Goal: Task Accomplishment & Management: Use online tool/utility

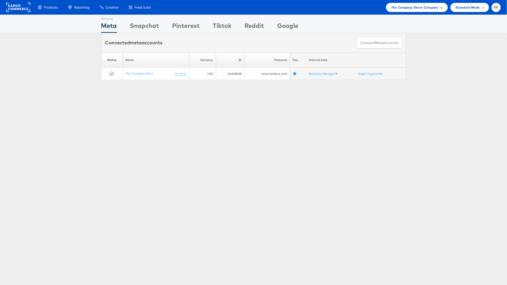
click at [424, 8] on span "The Company Store Company" at bounding box center [414, 7] width 47 height 5
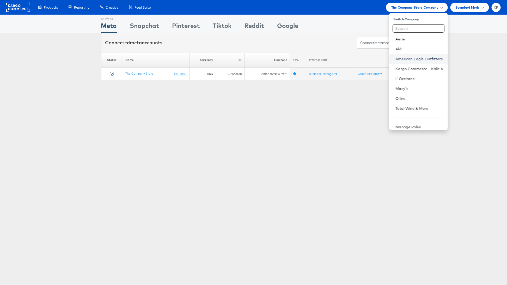
click at [423, 57] on link "American Eagle Outfitters" at bounding box center [420, 58] width 48 height 5
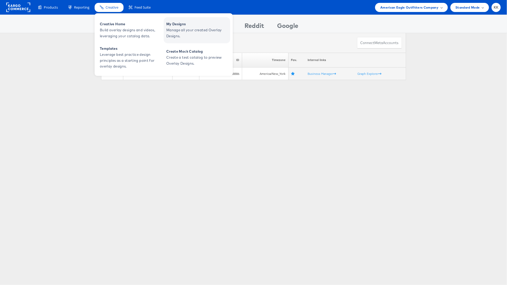
click at [182, 30] on span "Manage all your created Overlay Designs." at bounding box center [197, 33] width 63 height 12
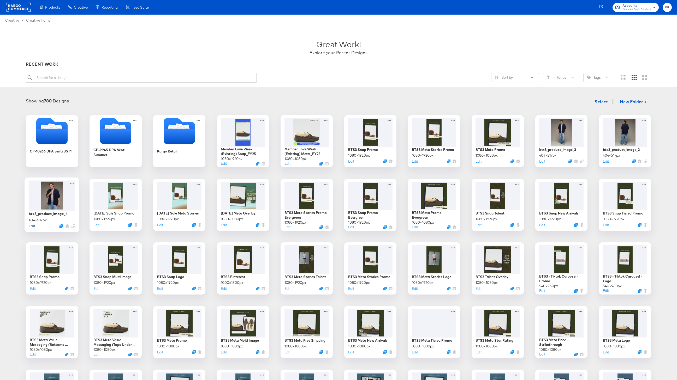
click at [33, 227] on button "Edit" at bounding box center [32, 226] width 6 height 5
click at [605, 163] on button "Edit" at bounding box center [604, 162] width 6 height 5
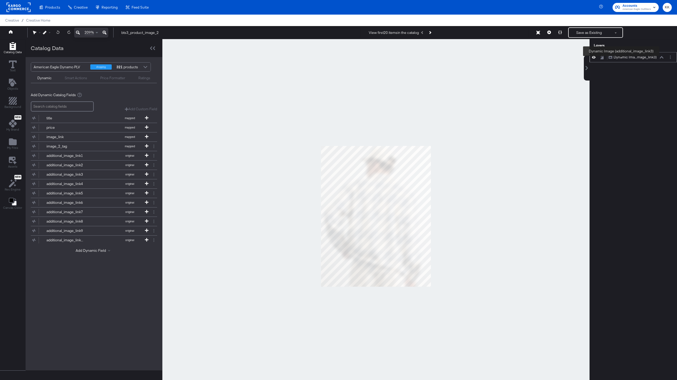
click at [621, 57] on div "Dynamic Ima...mage_link3)" at bounding box center [634, 57] width 43 height 5
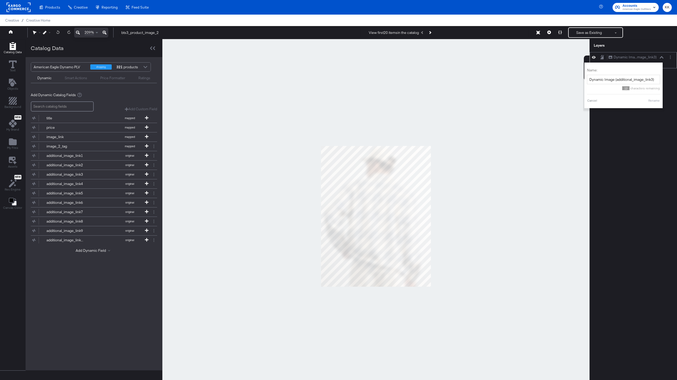
click at [662, 56] on div "Dynamic Ima...mage_link3) Dynamic Image (additional_image_link3)" at bounding box center [635, 57] width 55 height 5
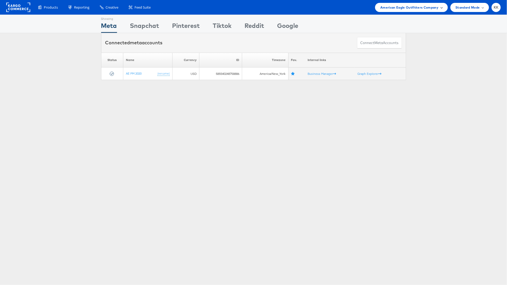
click at [423, 9] on span "American Eagle Outfitters Company" at bounding box center [410, 7] width 58 height 5
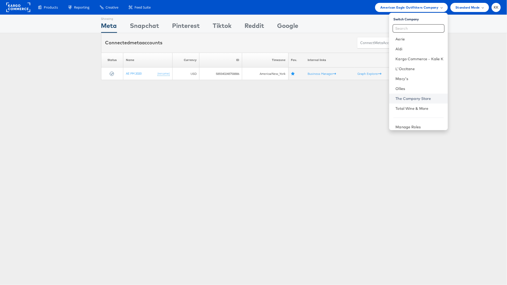
click at [412, 98] on link "The Company Store" at bounding box center [420, 98] width 48 height 5
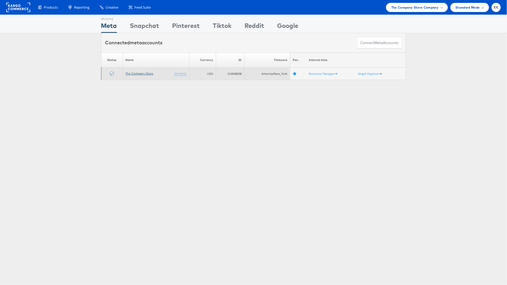
click at [141, 73] on link "The Company Store" at bounding box center [140, 73] width 28 height 4
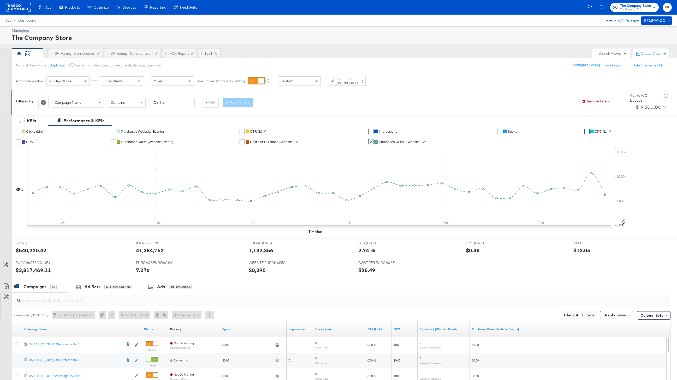
click at [341, 81] on div "[DATE]" at bounding box center [340, 83] width 9 height 4
click at [287, 119] on input "[DATE]" at bounding box center [281, 122] width 56 height 9
click at [288, 131] on th "[DATE]" at bounding box center [286, 133] width 45 height 9
click at [313, 132] on span "›" at bounding box center [314, 133] width 4 height 8
click at [293, 158] on td "[DATE]" at bounding box center [294, 157] width 16 height 13
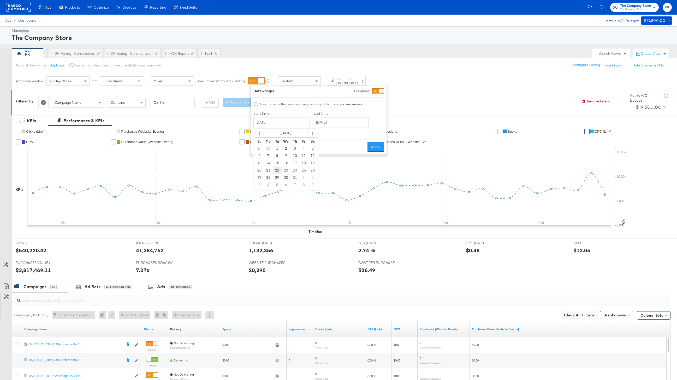
click at [276, 170] on td "22" at bounding box center [277, 170] width 9 height 7
type input "[DATE]"
click at [332, 125] on input "[DATE]" at bounding box center [343, 122] width 55 height 9
click at [372, 132] on span "›" at bounding box center [375, 133] width 8 height 8
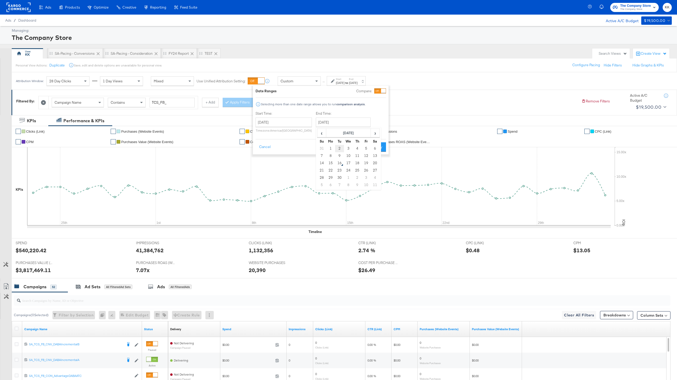
click at [336, 148] on td "2" at bounding box center [339, 148] width 9 height 7
type input "[DATE]"
click at [281, 124] on input "[DATE]" at bounding box center [283, 122] width 56 height 9
click at [333, 122] on input "[DATE]" at bounding box center [342, 122] width 55 height 9
click at [376, 124] on div "Start Time: [DATE] ‹ [DATE] › Su Mo Tu We Th Fr Sa 29 30 1 2 3 4 5 6 7 8 9 10 1…" at bounding box center [320, 123] width 130 height 24
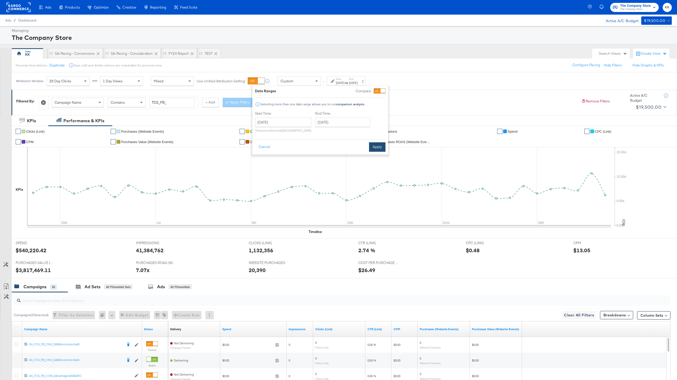
click at [378, 150] on button "Apply" at bounding box center [377, 146] width 16 height 9
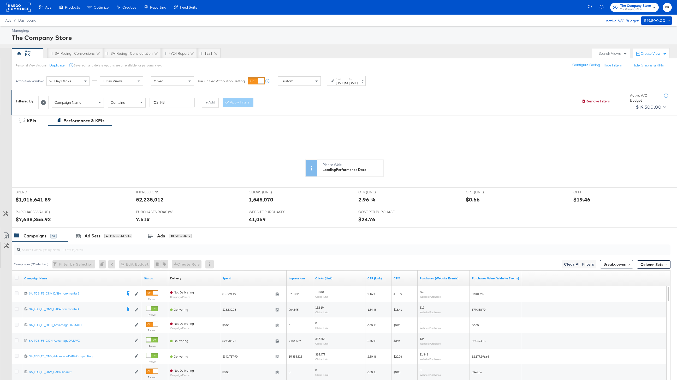
click at [224, 281] on div "Spend" at bounding box center [253, 278] width 66 height 8
click at [225, 278] on link "Spend" at bounding box center [253, 278] width 62 height 4
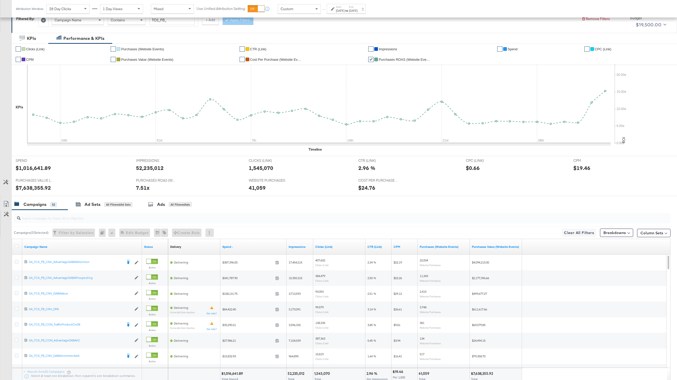
scroll to position [95, 0]
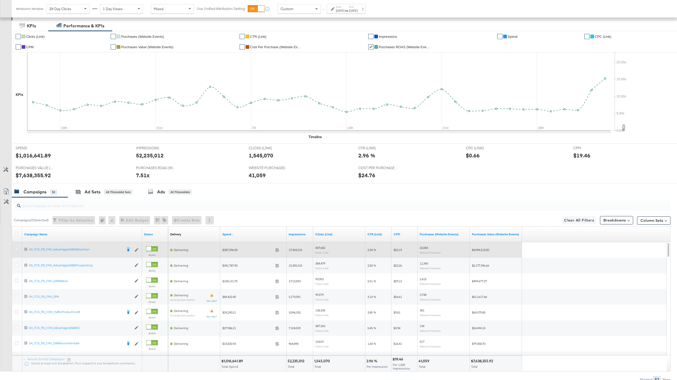
click at [16, 250] on icon at bounding box center [17, 250] width 4 height 4
click at [0, 0] on input "checkbox" at bounding box center [0, 0] width 0 height 0
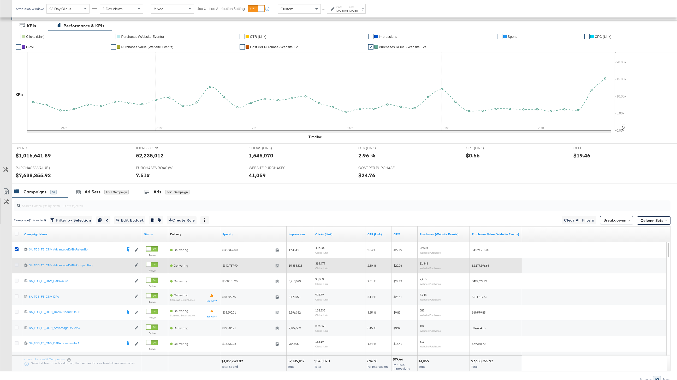
click at [16, 265] on icon at bounding box center [17, 265] width 4 height 4
click at [0, 0] on input "checkbox" at bounding box center [0, 0] width 0 height 0
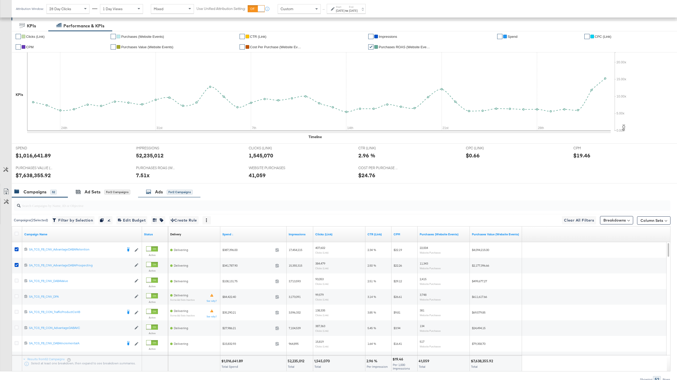
click at [165, 195] on div "Ads for 2 Campaigns" at bounding box center [169, 191] width 62 height 11
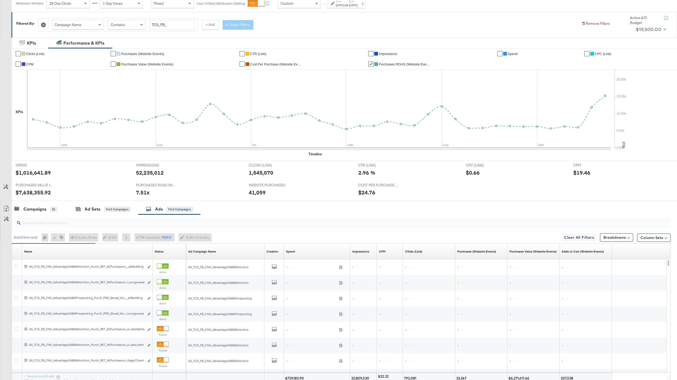
scroll to position [120, 0]
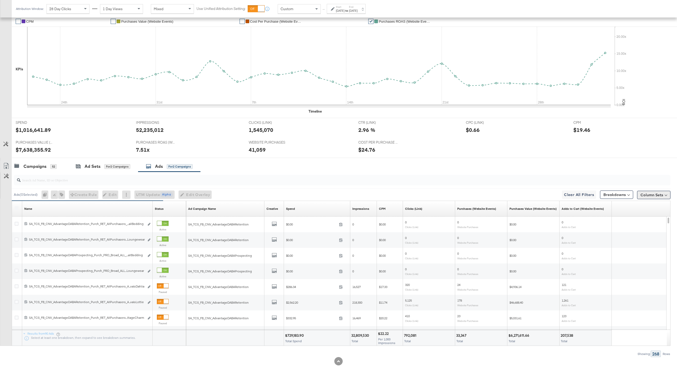
click at [642, 198] on button "Column Sets" at bounding box center [653, 195] width 33 height 8
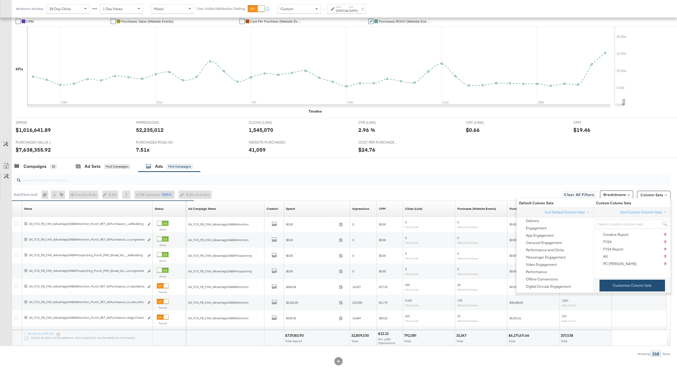
click at [619, 281] on button "Customize Column Sets" at bounding box center [631, 286] width 65 height 12
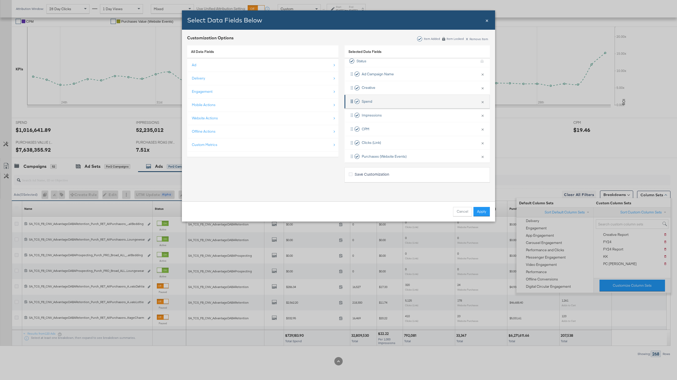
scroll to position [20, 0]
drag, startPoint x: 412, startPoint y: 135, endPoint x: 413, endPoint y: 106, distance: 28.4
click at [413, 106] on div "Ad Campaign Name × Remove from KPIs Creative × Remove from KPIs Spend × Remove …" at bounding box center [416, 125] width 145 height 124
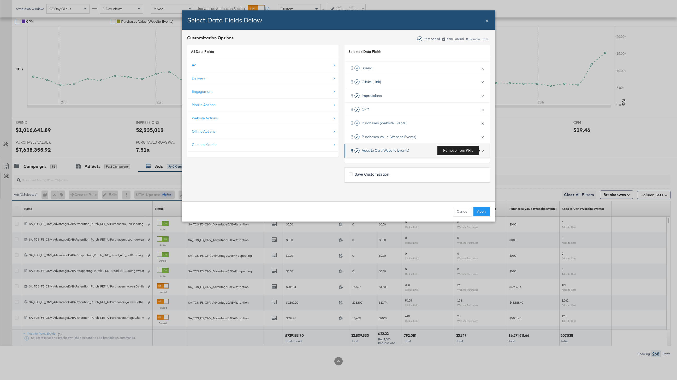
click at [481, 150] on button "×" at bounding box center [482, 150] width 7 height 11
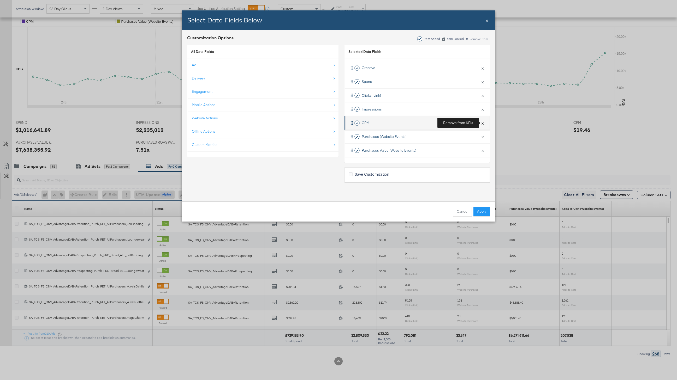
click at [483, 122] on button "×" at bounding box center [482, 123] width 7 height 11
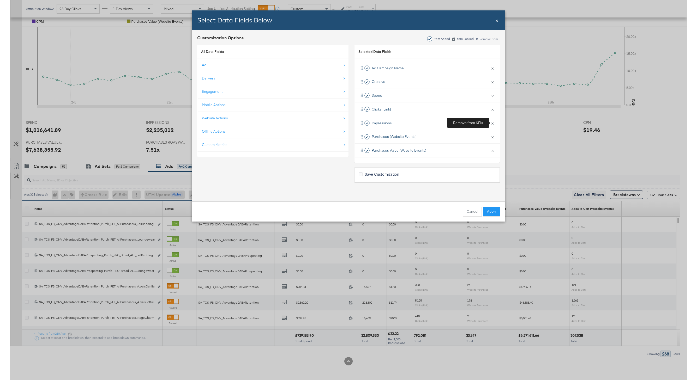
scroll to position [22, 0]
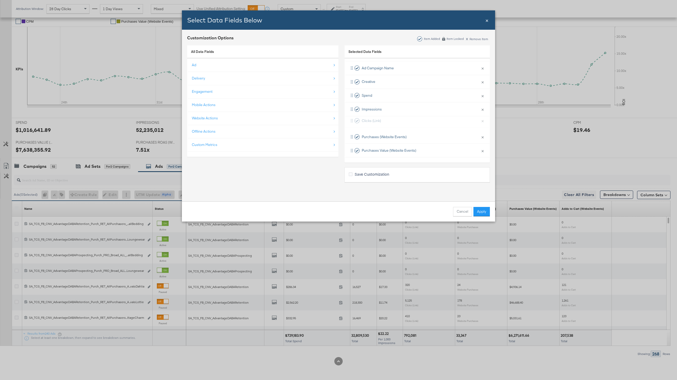
drag, startPoint x: 429, startPoint y: 106, endPoint x: 429, endPoint y: 121, distance: 15.1
click at [429, 121] on div "Ad Campaign Name × Remove from KPIs Creative × Remove from KPIs Spend × Remove …" at bounding box center [416, 109] width 145 height 96
click at [481, 214] on button "Apply" at bounding box center [481, 211] width 16 height 9
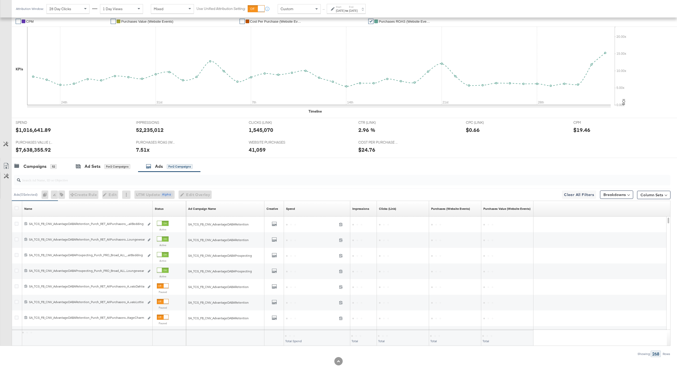
click at [85, 182] on input "search" at bounding box center [315, 178] width 588 height 10
type input "_pp"
click at [289, 208] on link "Spend" at bounding box center [317, 209] width 62 height 4
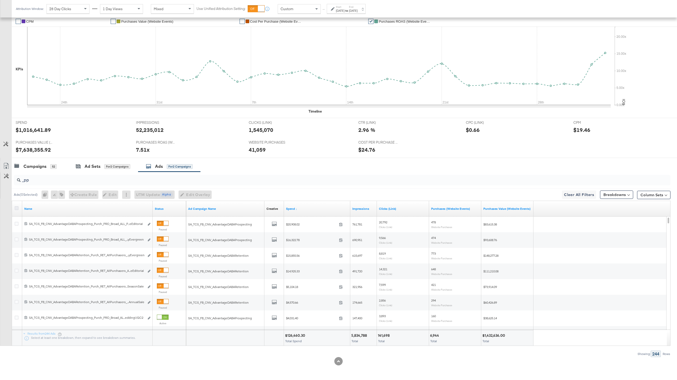
click at [17, 207] on icon at bounding box center [17, 208] width 4 height 4
click at [0, 0] on input "checkbox" at bounding box center [0, 0] width 0 height 0
click at [7, 164] on icon at bounding box center [6, 166] width 6 height 6
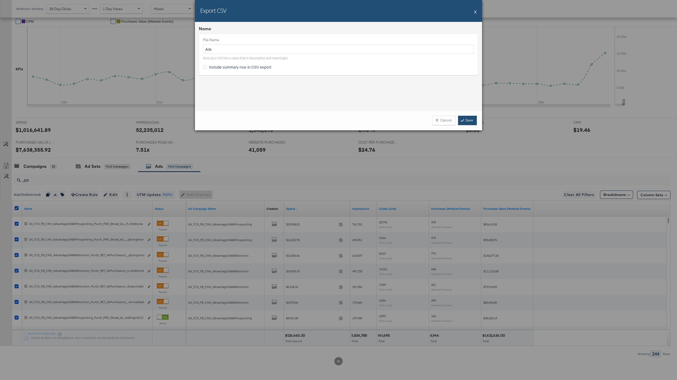
click at [462, 123] on link "Save" at bounding box center [467, 120] width 19 height 9
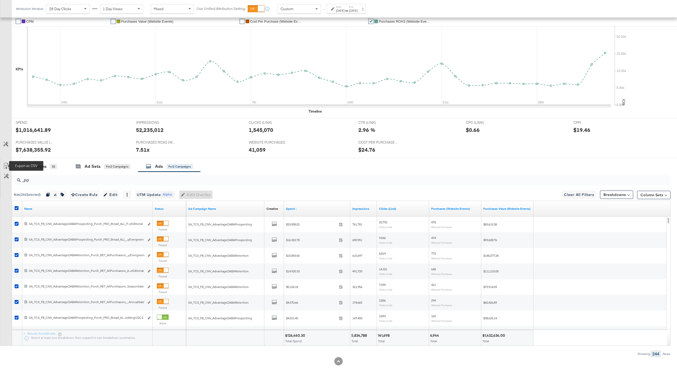
click at [8, 164] on icon at bounding box center [6, 166] width 5 height 6
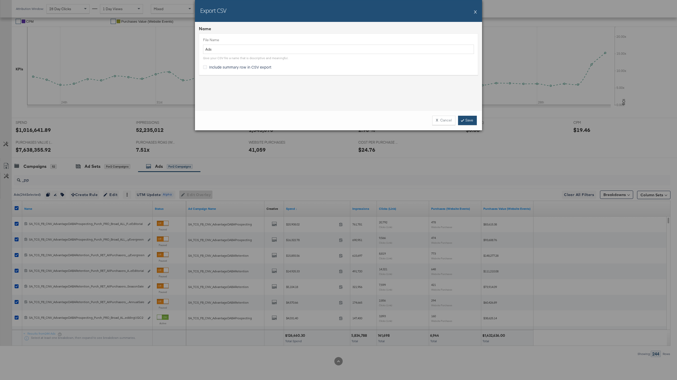
click at [472, 117] on link "Save" at bounding box center [467, 120] width 19 height 9
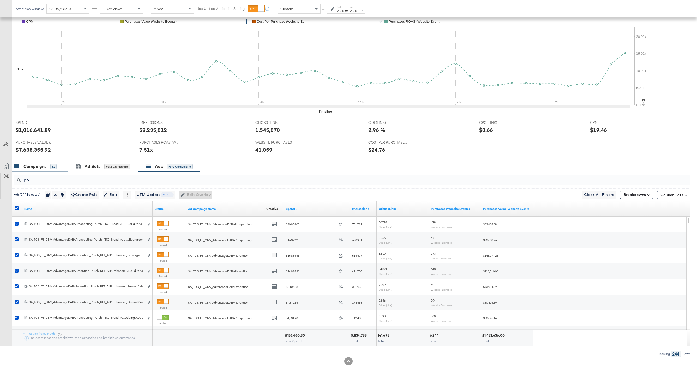
click at [26, 169] on div "Campaigns" at bounding box center [34, 167] width 23 height 6
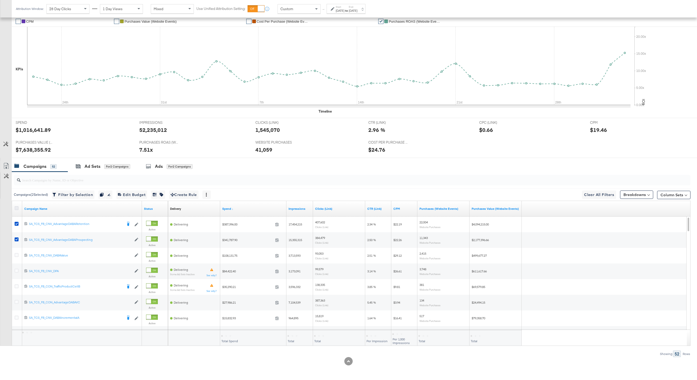
click at [16, 207] on icon at bounding box center [17, 208] width 4 height 4
click at [0, 0] on input "checkbox" at bounding box center [0, 0] width 0 height 0
click at [16, 207] on icon at bounding box center [17, 208] width 4 height 4
click at [0, 0] on input "checkbox" at bounding box center [0, 0] width 0 height 0
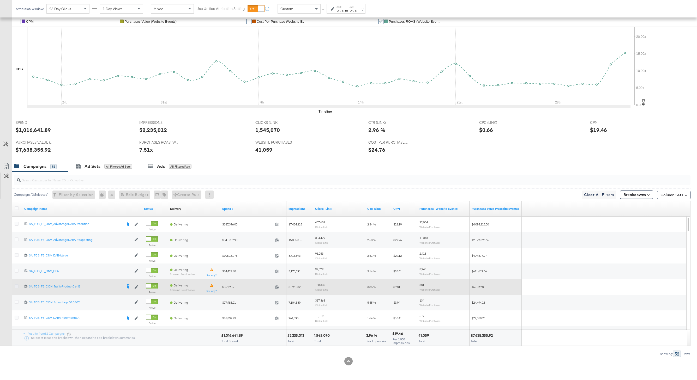
click at [15, 286] on icon at bounding box center [17, 287] width 4 height 4
click at [0, 0] on input "checkbox" at bounding box center [0, 0] width 0 height 0
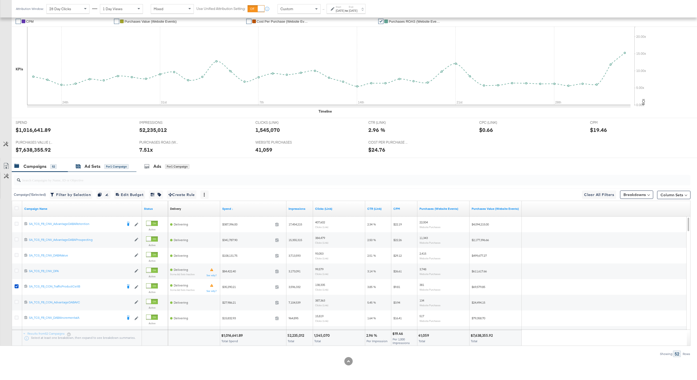
click at [86, 166] on div "Ad Sets" at bounding box center [93, 167] width 16 height 6
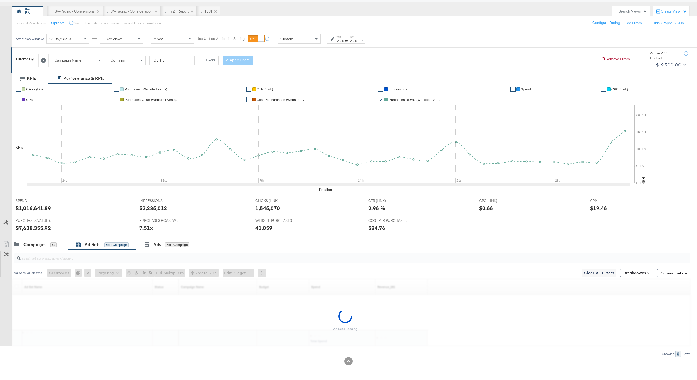
scroll to position [42, 0]
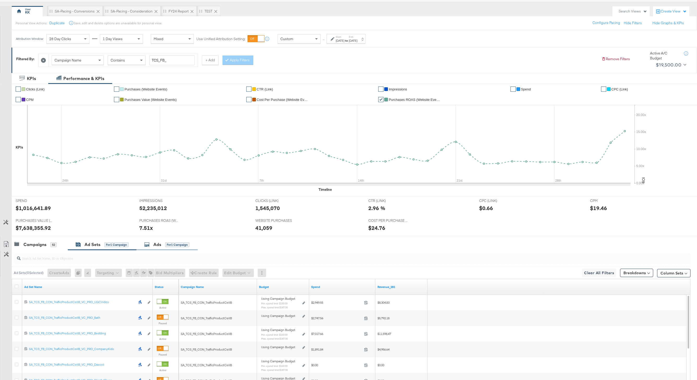
click at [157, 239] on div "Ads for 1 Campaign" at bounding box center [166, 244] width 61 height 11
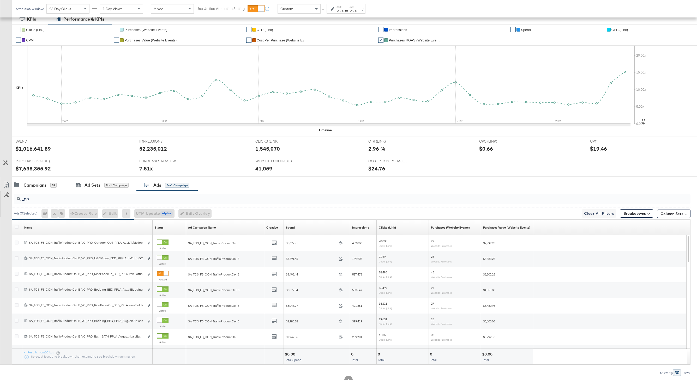
scroll to position [102, 0]
click at [666, 216] on button "Column Sets" at bounding box center [673, 213] width 33 height 8
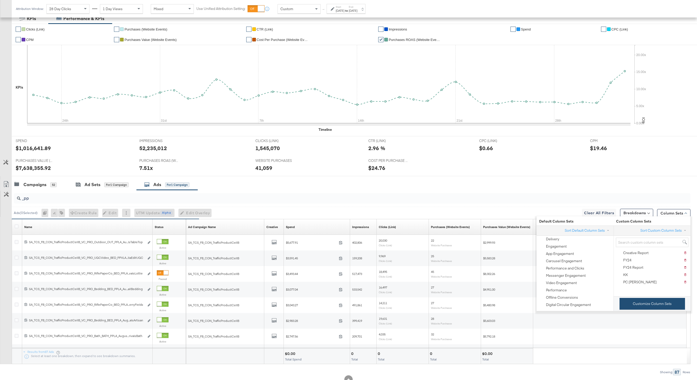
click at [640, 306] on button "Customize Column Sets" at bounding box center [651, 304] width 65 height 12
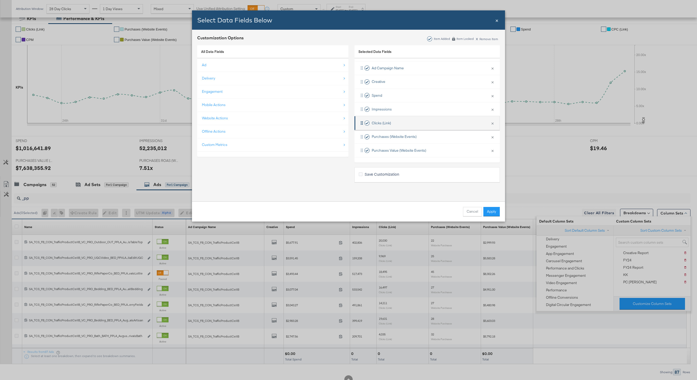
scroll to position [21, 0]
click at [268, 120] on div "Website Actions" at bounding box center [273, 118] width 143 height 11
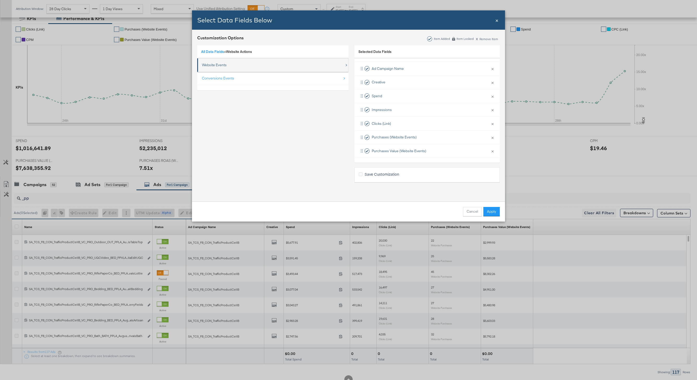
click at [223, 68] on div "Website Events" at bounding box center [273, 65] width 143 height 11
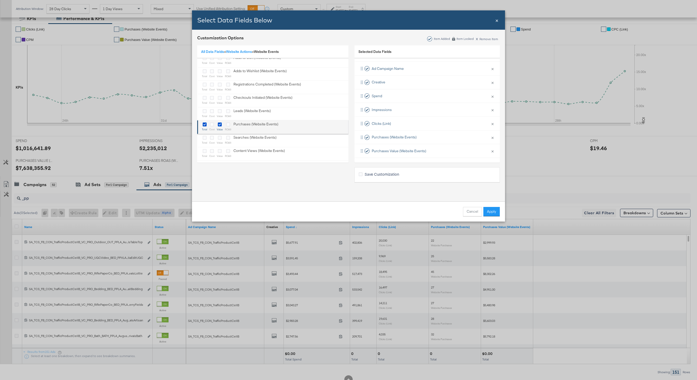
scroll to position [21, 0]
click at [204, 149] on icon "Bulk Add Locations Modal" at bounding box center [205, 148] width 4 height 4
click at [0, 0] on input "Bulk Add Locations Modal" at bounding box center [0, 0] width 0 height 0
drag, startPoint x: 412, startPoint y: 147, endPoint x: 412, endPoint y: 121, distance: 25.6
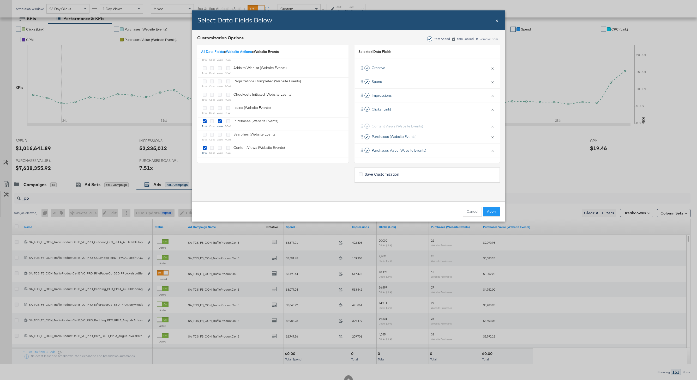
click at [412, 121] on div "Ad Campaign Name × Remove from KPIs Creative × Remove from KPIs Spend × Remove …" at bounding box center [426, 102] width 145 height 110
click at [204, 77] on icon "Bulk Add Locations Modal" at bounding box center [205, 76] width 4 height 4
click at [0, 0] on input "Bulk Add Locations Modal" at bounding box center [0, 0] width 0 height 0
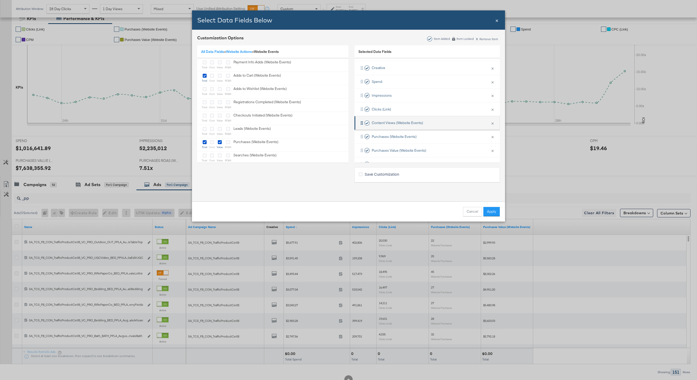
scroll to position [49, 0]
drag, startPoint x: 413, startPoint y: 155, endPoint x: 415, endPoint y: 123, distance: 31.3
click at [415, 123] on div "Ad Campaign Name × Remove from KPIs Creative × Remove from KPIs Spend × Remove …" at bounding box center [426, 96] width 145 height 124
click at [495, 210] on button "Apply" at bounding box center [491, 211] width 16 height 9
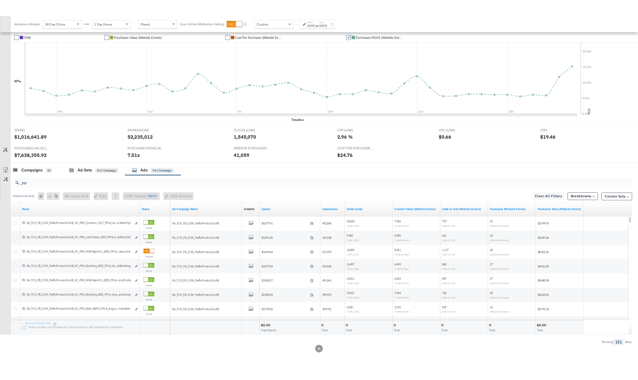
scroll to position [119, 0]
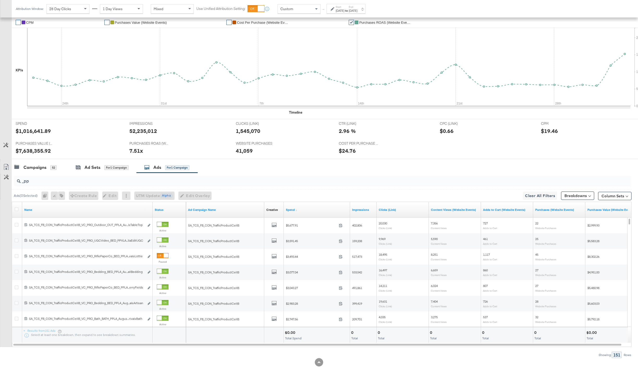
click at [19, 207] on div at bounding box center [17, 209] width 5 height 5
click at [17, 207] on icon at bounding box center [17, 209] width 4 height 4
click at [0, 0] on input "checkbox" at bounding box center [0, 0] width 0 height 0
click at [6, 169] on icon at bounding box center [5, 168] width 3 height 4
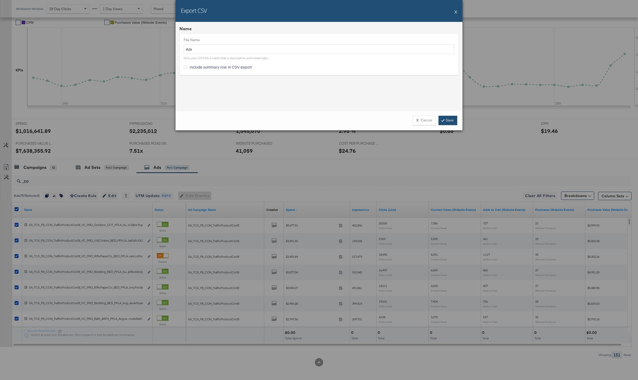
click at [451, 125] on link "Save" at bounding box center [447, 120] width 19 height 9
